Goal: Task Accomplishment & Management: Complete application form

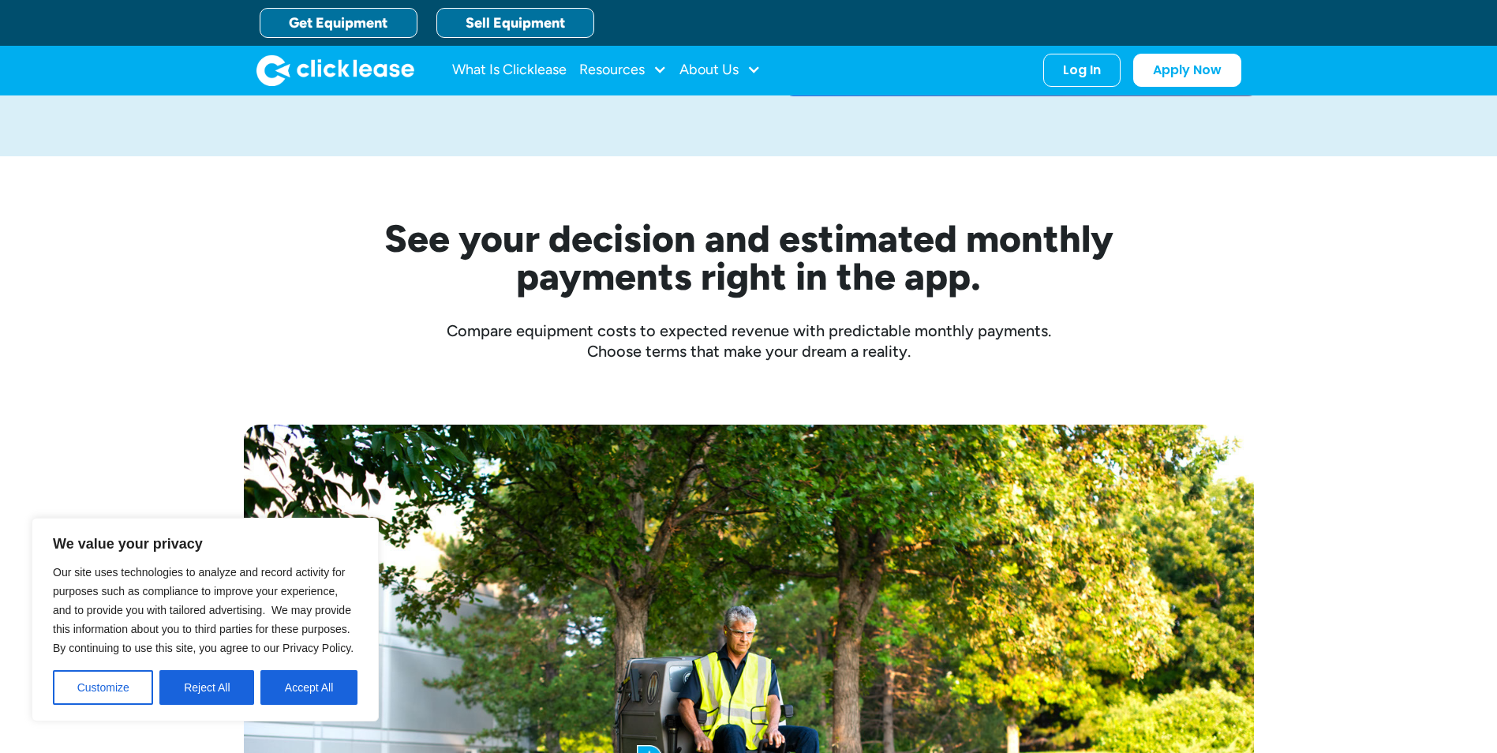
scroll to position [325, 0]
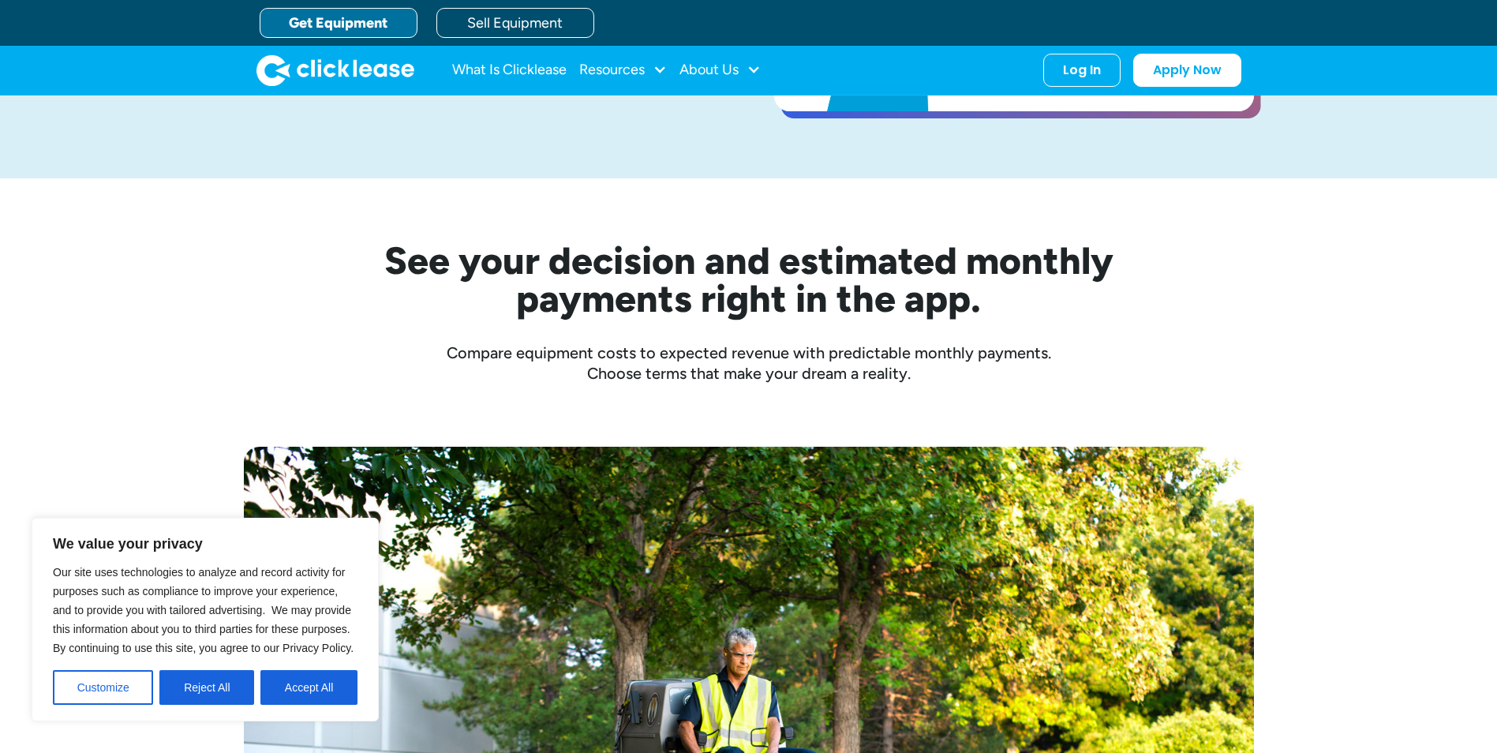
click at [350, 25] on link "Get Equipment" at bounding box center [339, 23] width 158 height 30
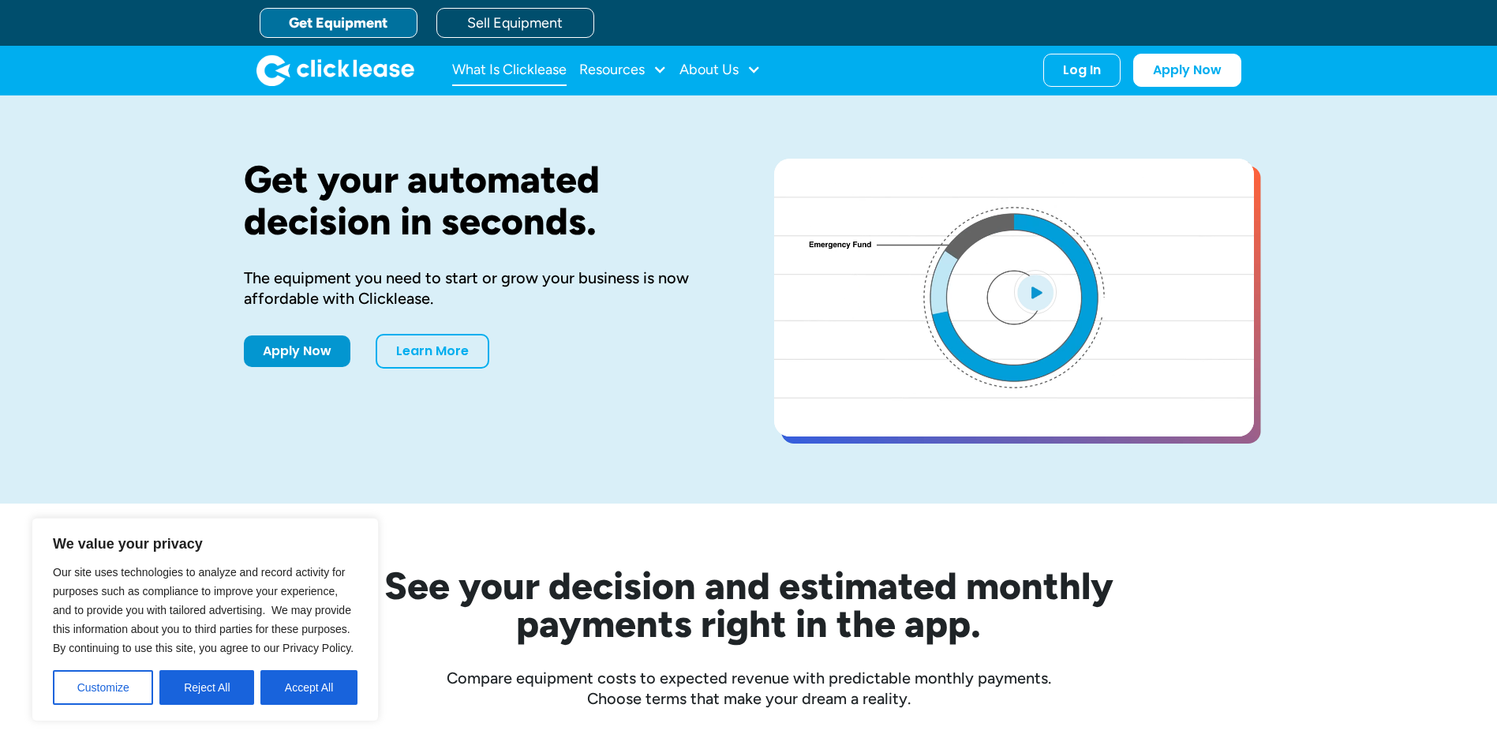
click at [536, 73] on link "What Is Clicklease" at bounding box center [509, 70] width 114 height 32
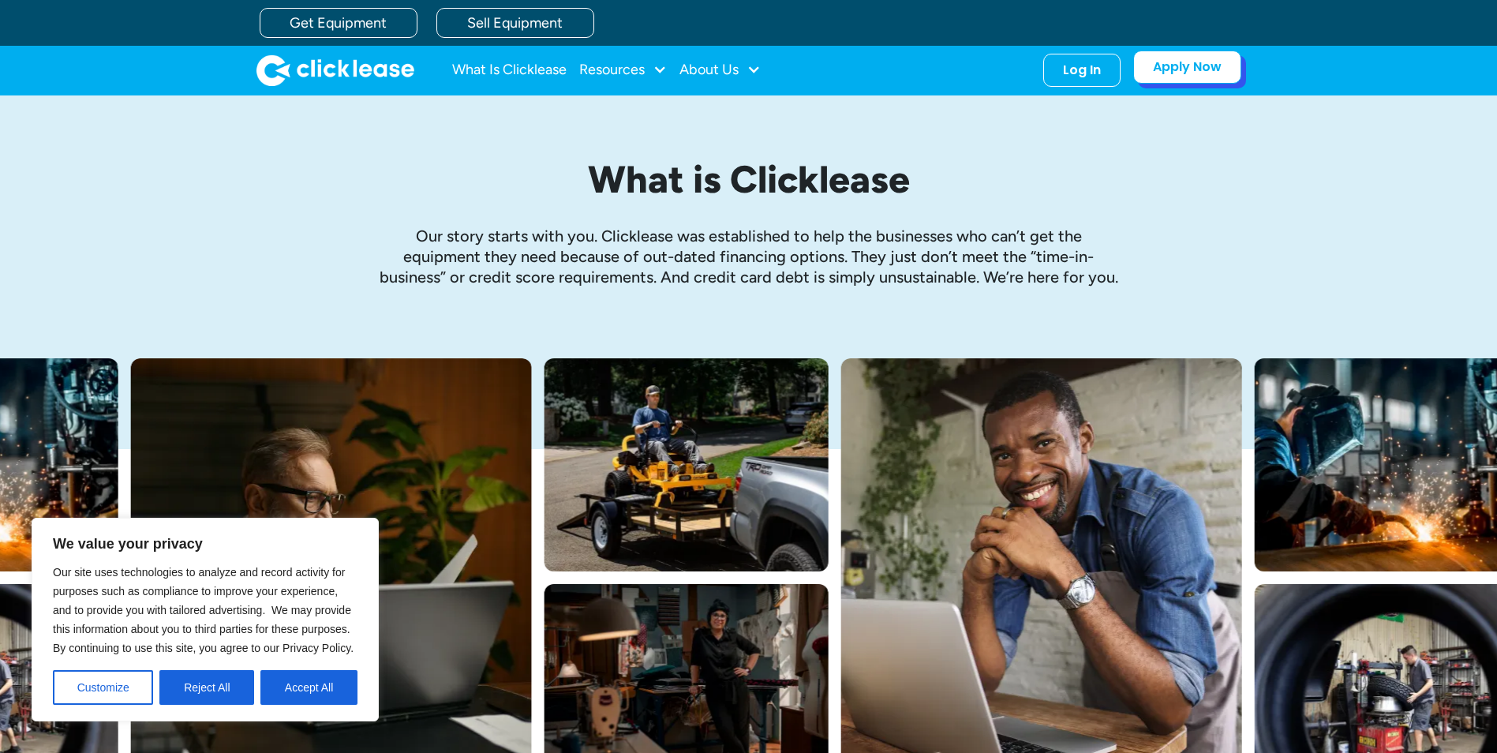
click at [1186, 67] on link "Apply Now" at bounding box center [1187, 66] width 108 height 33
